Goal: Navigation & Orientation: Find specific page/section

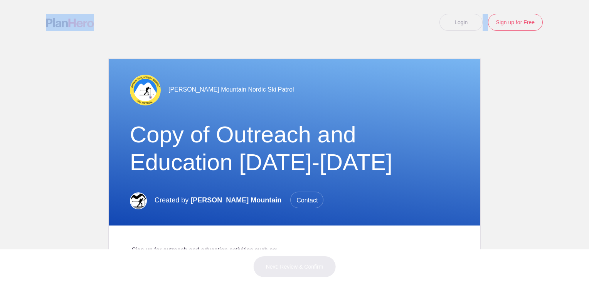
drag, startPoint x: 7, startPoint y: 0, endPoint x: 143, endPoint y: -3, distance: 136.8
click at [143, 0] on html "</div></div> Help Login Sign up for Free Login Loading page Loading page [PERSO…" at bounding box center [294, 142] width 589 height 284
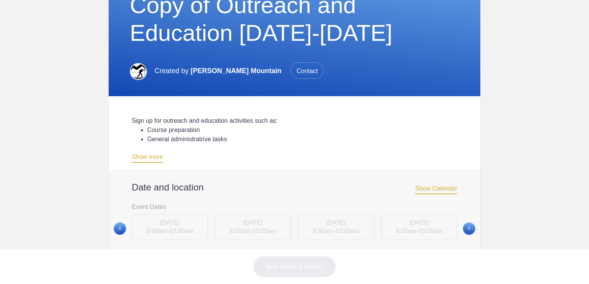
scroll to position [193, 0]
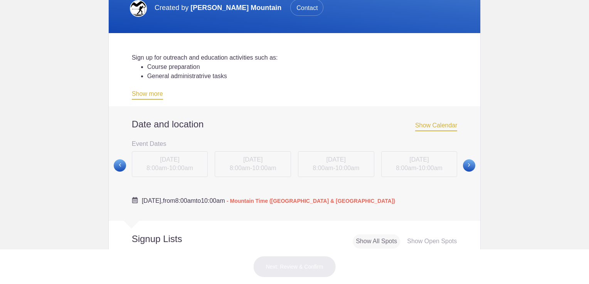
click at [433, 128] on span "Show Calendar" at bounding box center [436, 126] width 42 height 9
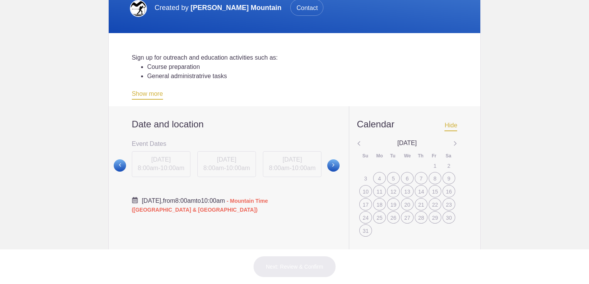
click at [453, 141] on img at bounding box center [455, 144] width 4 height 10
click at [453, 140] on img at bounding box center [455, 144] width 4 height 10
click at [156, 96] on link "Show more" at bounding box center [147, 95] width 31 height 9
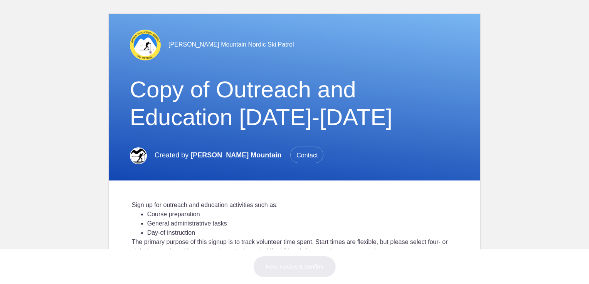
scroll to position [0, 0]
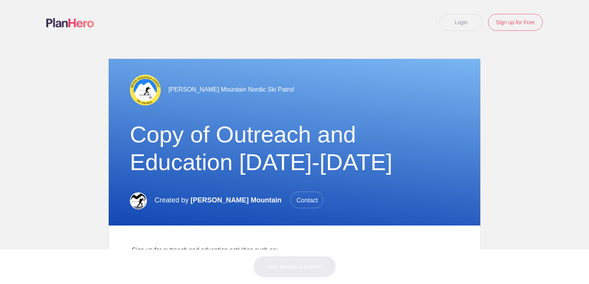
click at [464, 25] on link "Login" at bounding box center [460, 22] width 43 height 17
